Goal: Information Seeking & Learning: Learn about a topic

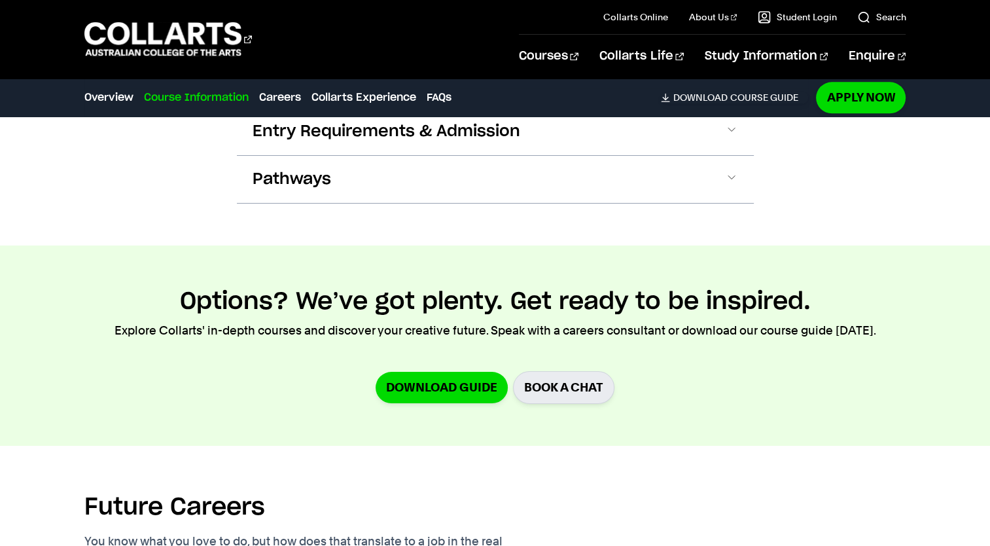
scroll to position [1419, 0]
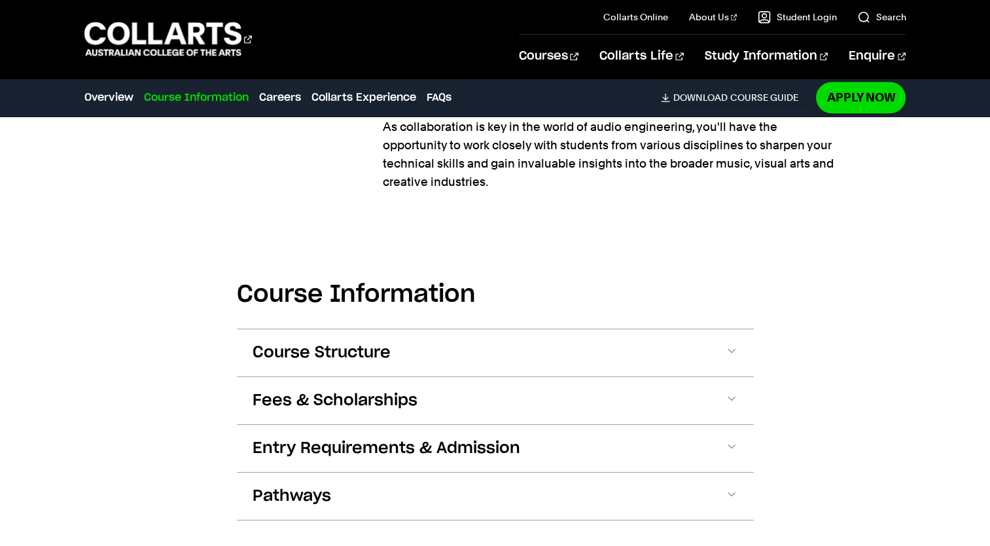
click at [458, 358] on button "Course Structure" at bounding box center [495, 352] width 517 height 47
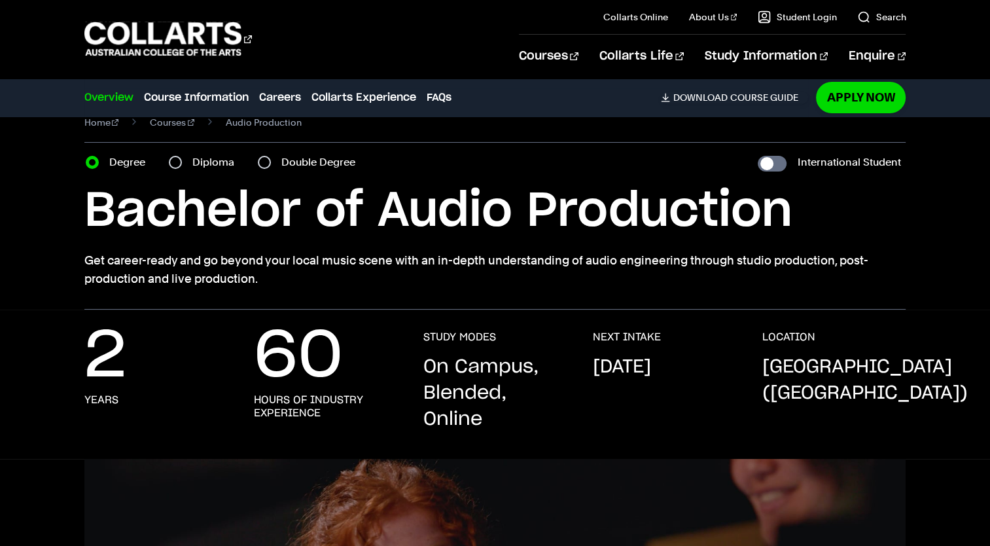
scroll to position [0, 0]
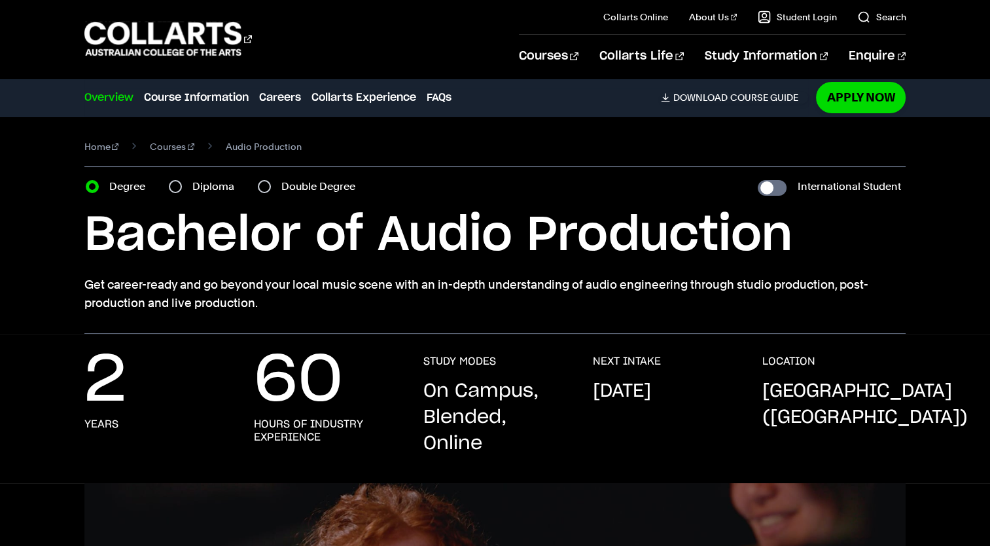
click at [275, 181] on div "Double Degree" at bounding box center [310, 186] width 105 height 18
click at [271, 185] on div "Double Degree" at bounding box center [310, 186] width 105 height 18
click at [268, 185] on input "Double Degree" at bounding box center [264, 186] width 13 height 13
radio input "true"
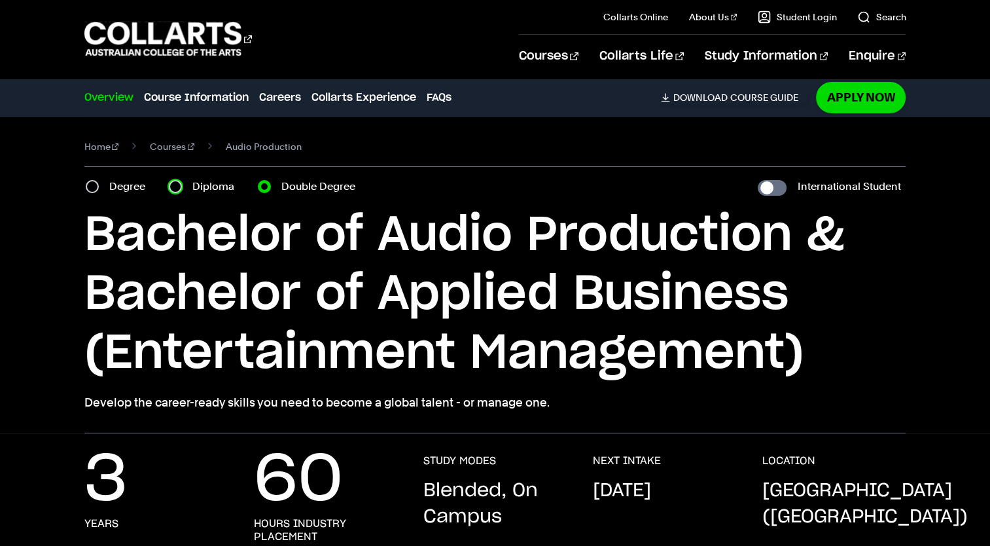
click at [172, 187] on input "Diploma" at bounding box center [175, 186] width 13 height 13
radio input "true"
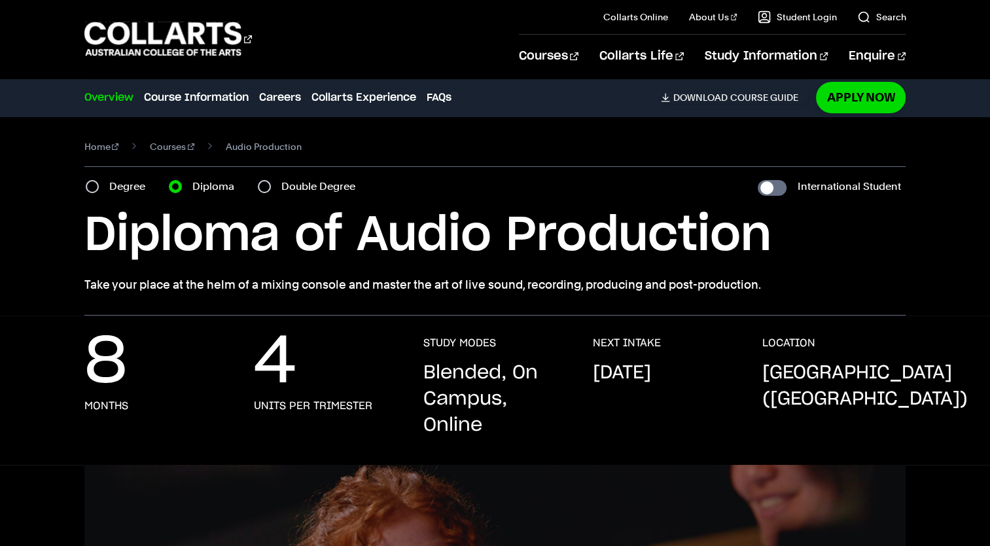
click at [83, 188] on div "Home Courses Audio Production Course variant Degree Diploma Double Degree Inter…" at bounding box center [495, 215] width 990 height 199
click at [88, 186] on input "Degree" at bounding box center [92, 186] width 13 height 13
radio input "true"
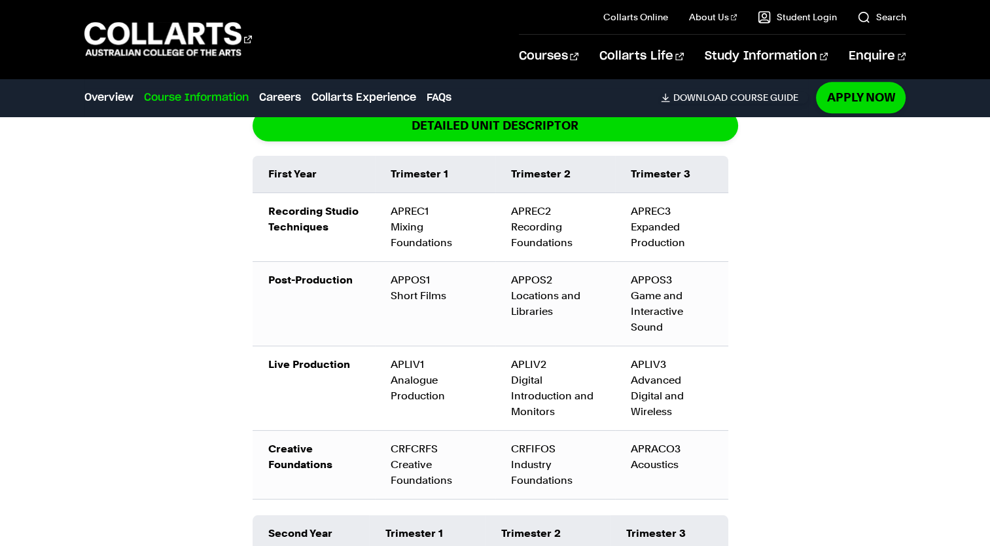
scroll to position [1544, 0]
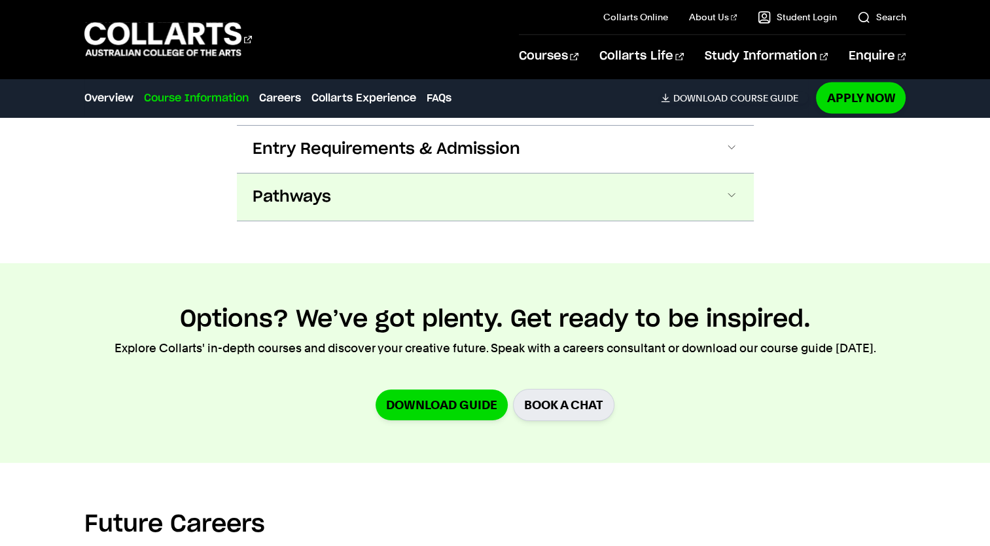
click at [304, 179] on button "Pathways" at bounding box center [495, 196] width 517 height 47
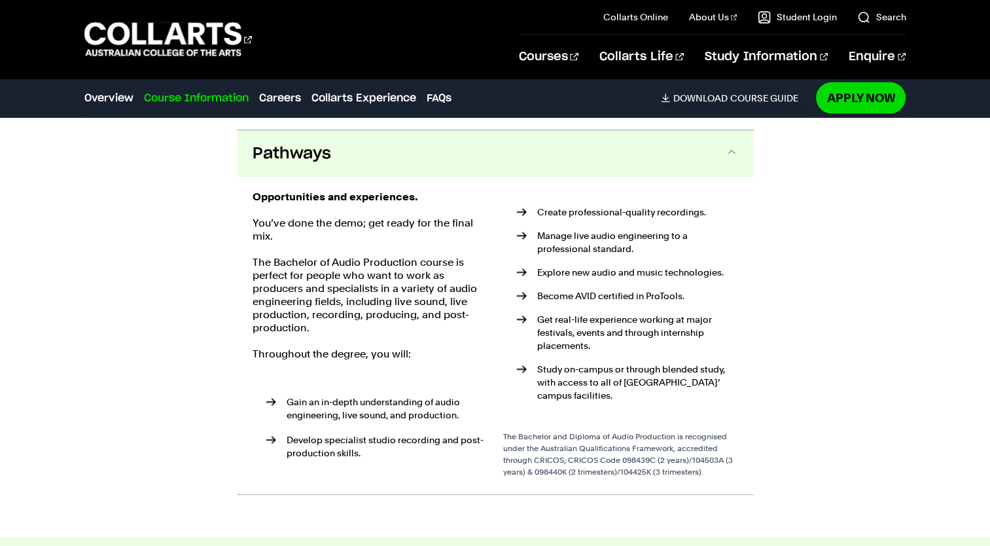
scroll to position [2452, 0]
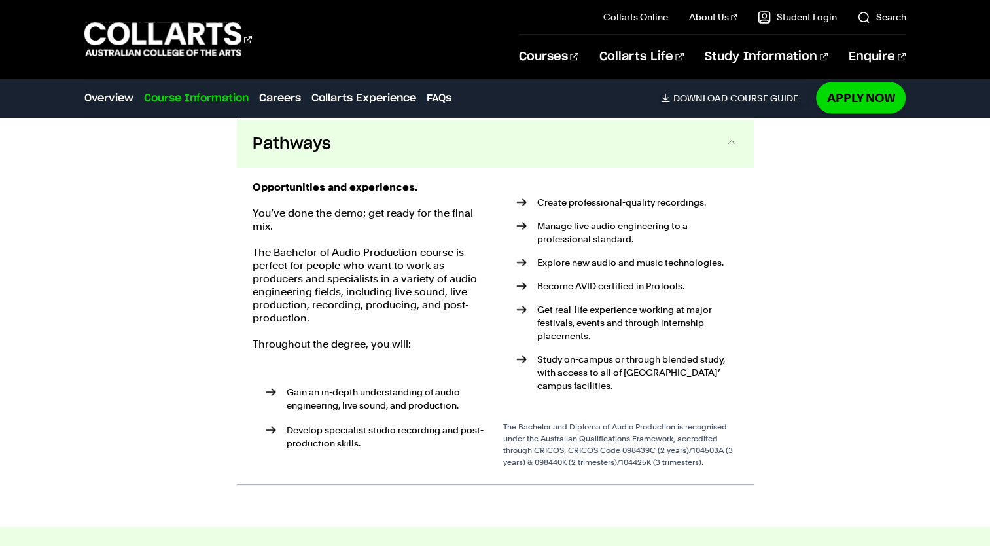
click at [304, 152] on button "Pathways" at bounding box center [495, 143] width 517 height 47
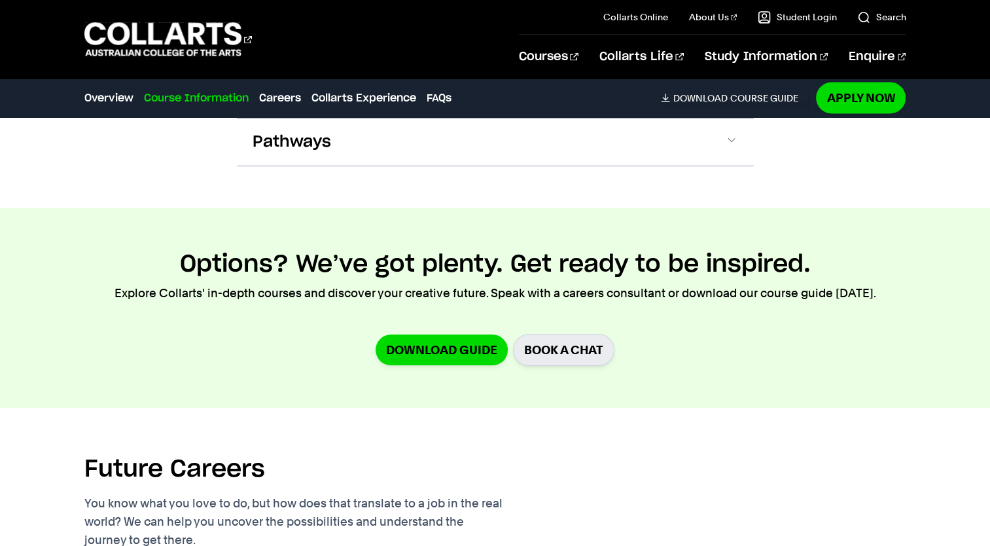
scroll to position [2455, 0]
click at [332, 207] on section "Options? We’ve got plenty. Get ready to be inspired. Explore Collarts' in-depth…" at bounding box center [495, 307] width 990 height 200
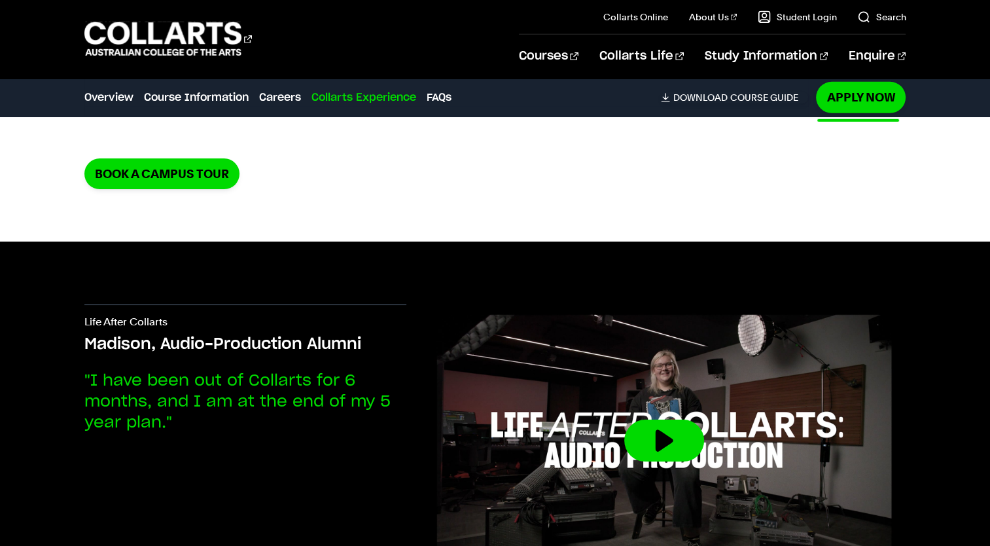
scroll to position [3934, 0]
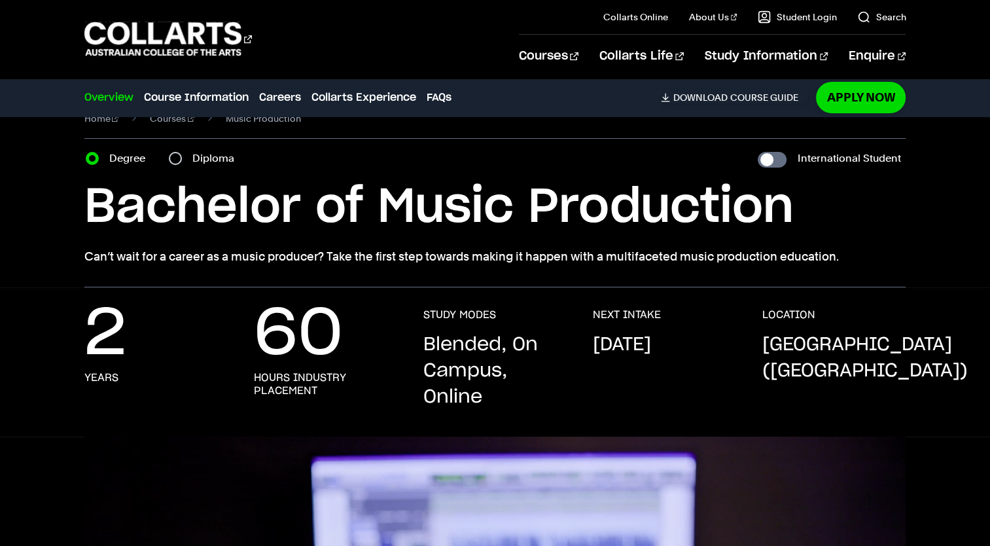
scroll to position [29, 0]
